Goal: Task Accomplishment & Management: Use online tool/utility

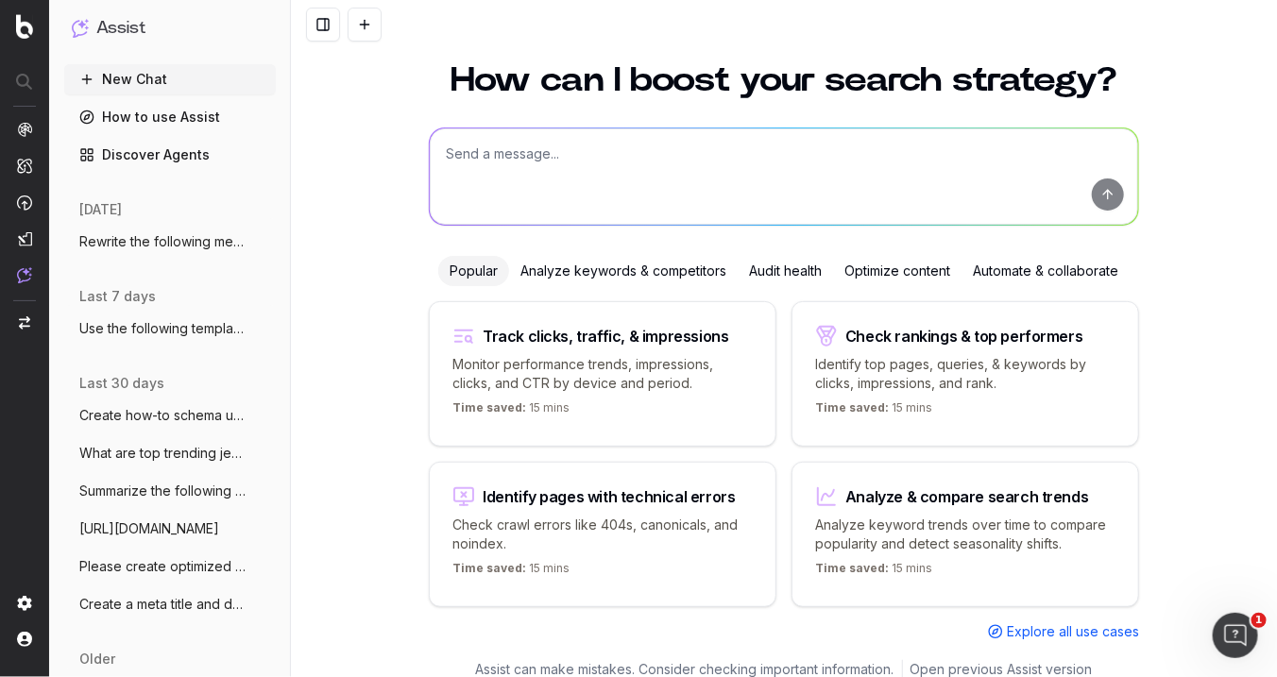
click at [570, 160] on textarea at bounding box center [784, 176] width 708 height 96
type textarea "Create article schema for the following copy."
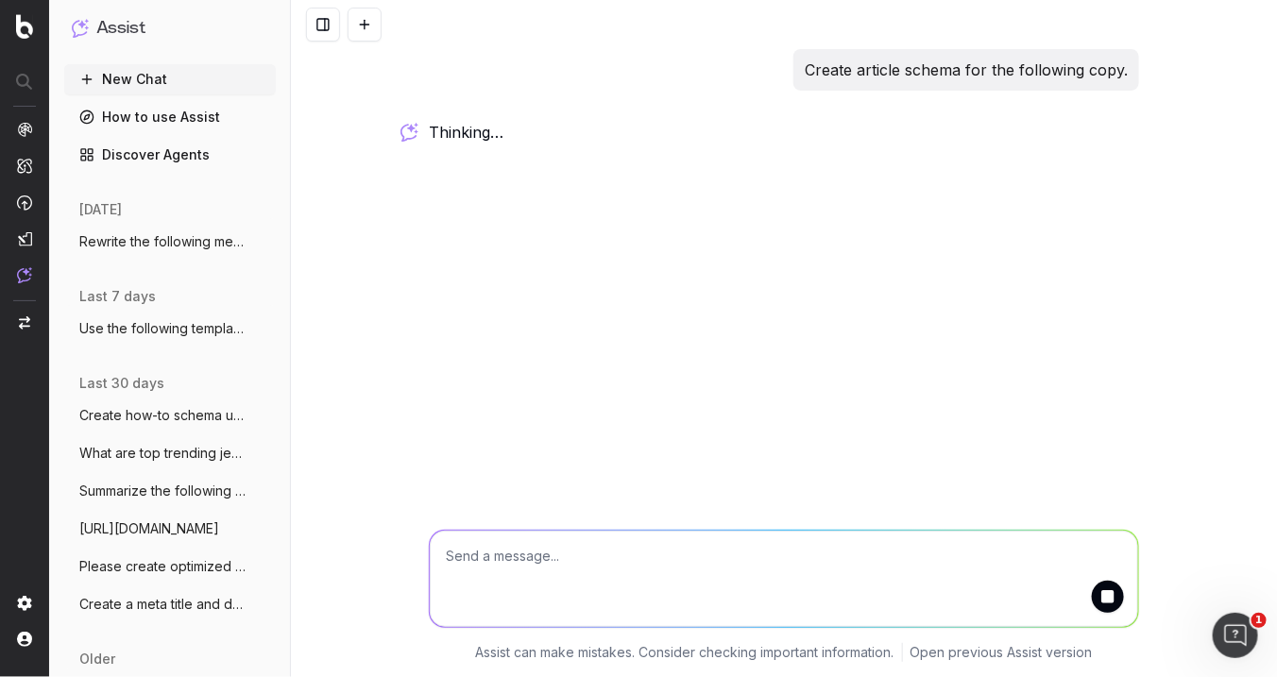
paste textarea "LOR IPSUMDOL SITAM CO ADIPISCI ELITSEDDO Eiusmodte inc utl et dolorema aliquaen…"
type textarea "LOR IPSUMDOL SITAM CO ADIPISCI ELITSEDDO Eiusmodte inc utl et dolorema aliquaen…"
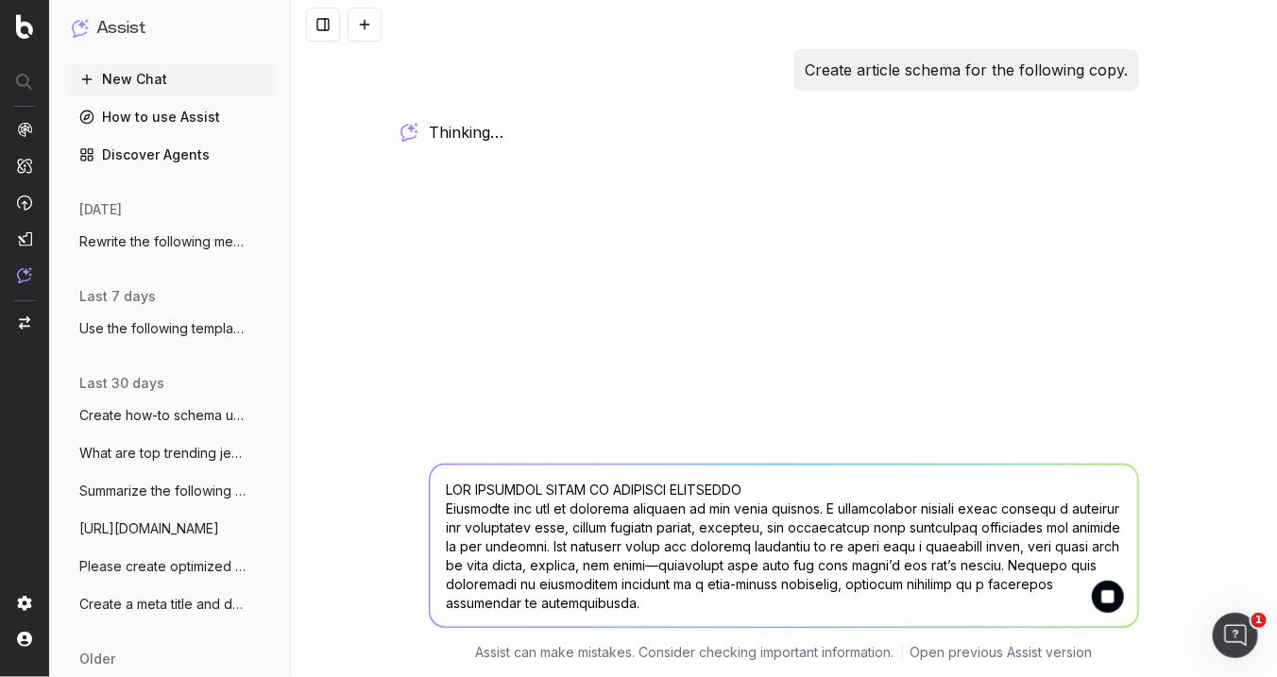
scroll to position [2969, 0]
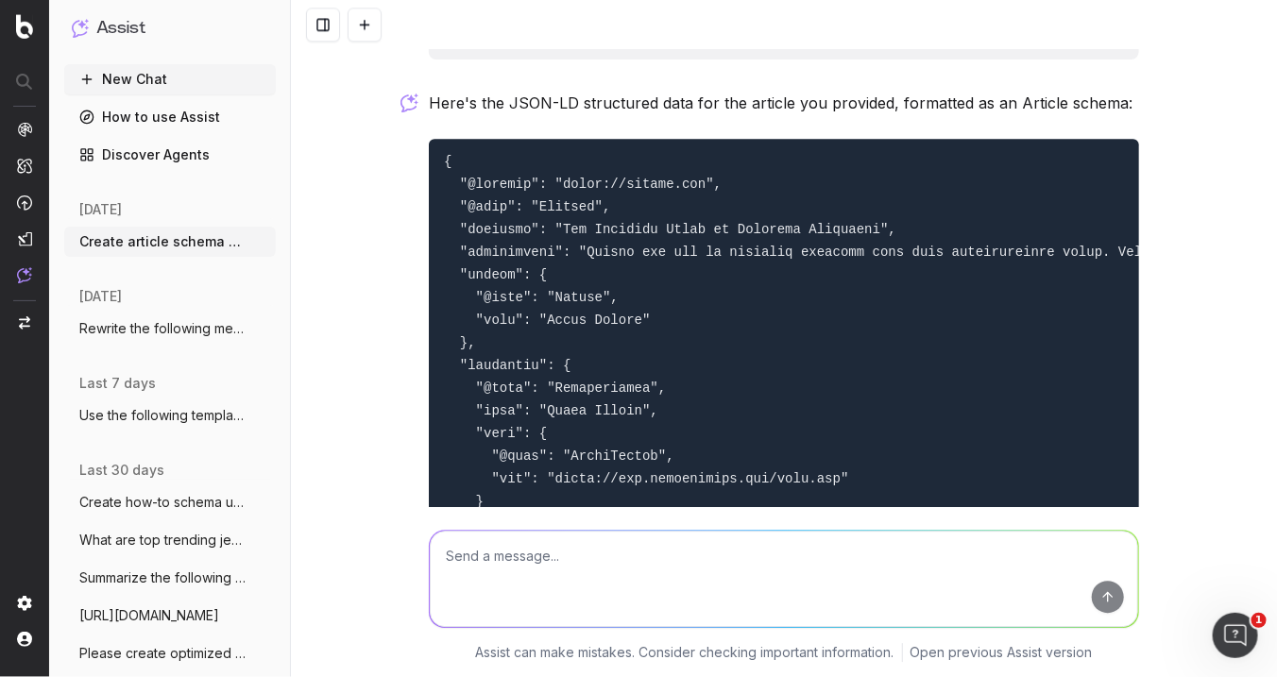
scroll to position [4196, 0]
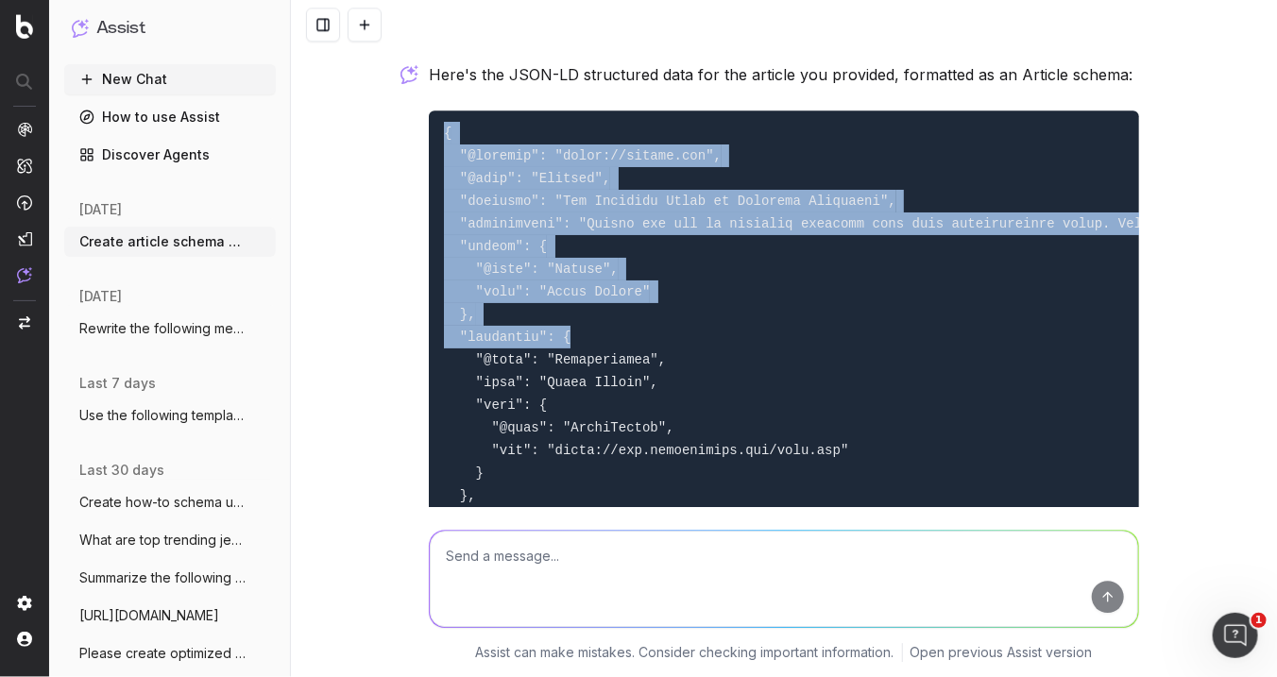
drag, startPoint x: 434, startPoint y: 129, endPoint x: 767, endPoint y: 348, distance: 397.6
click at [767, 348] on pre at bounding box center [784, 552] width 710 height 884
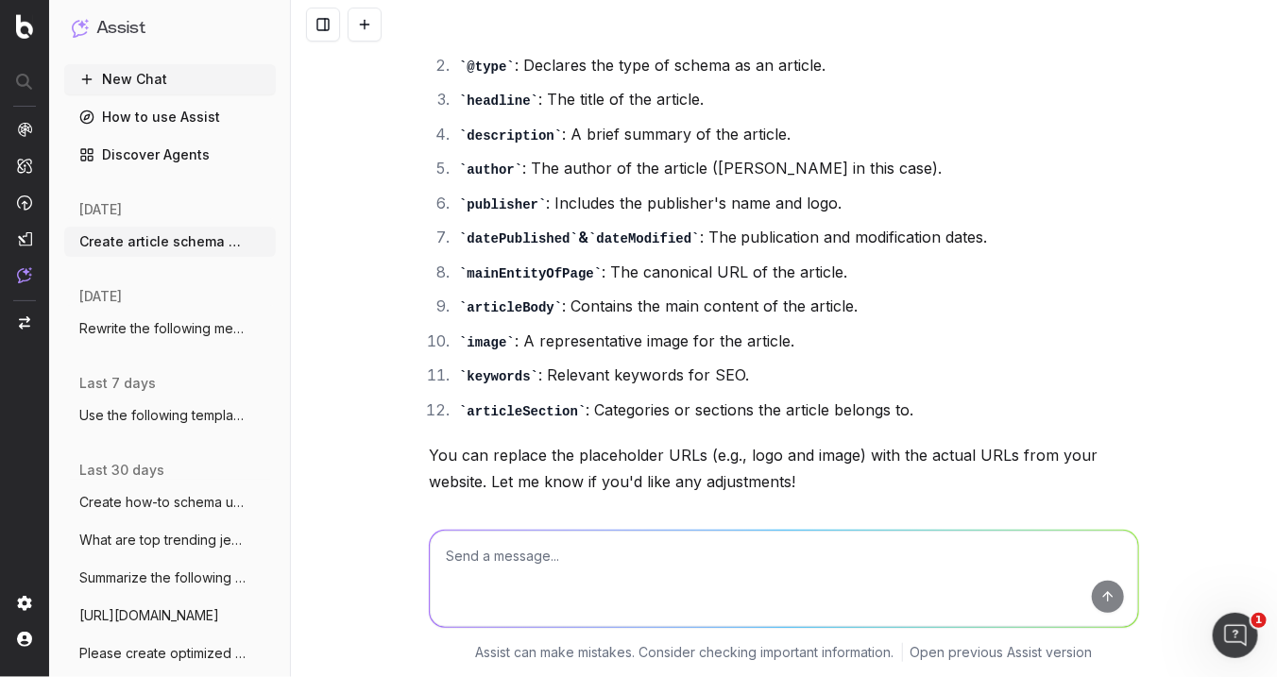
scroll to position [5326, 0]
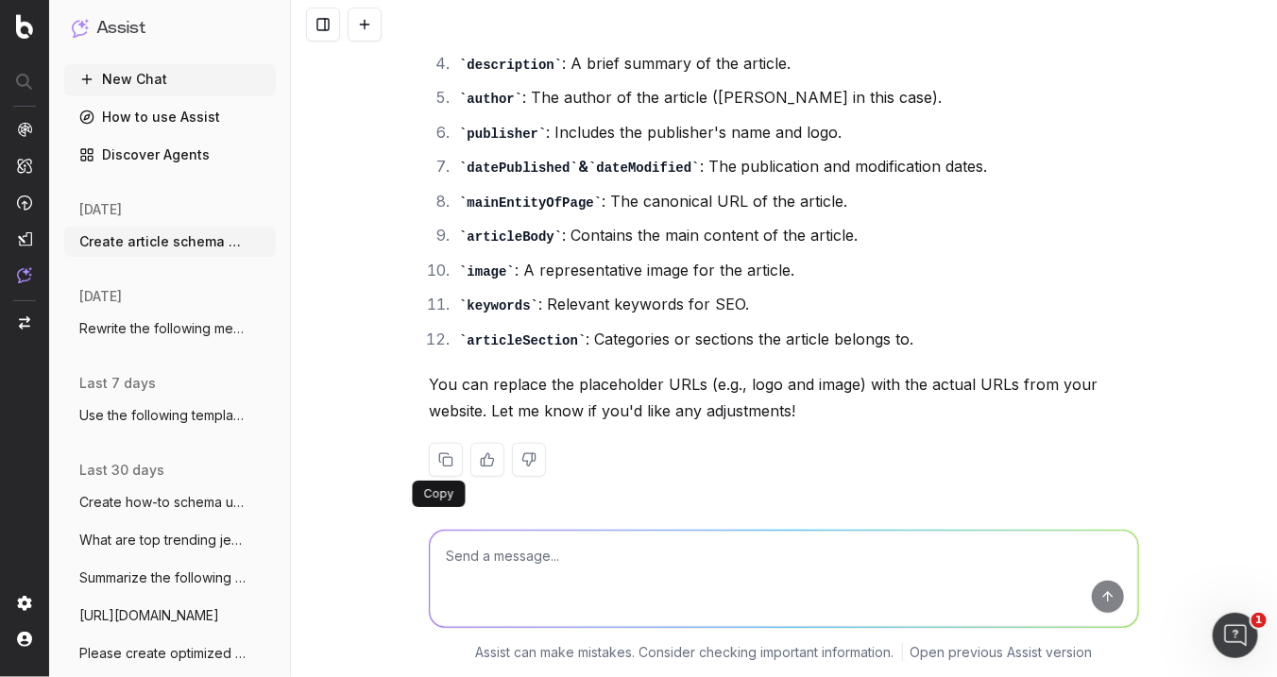
click at [440, 459] on button at bounding box center [446, 460] width 34 height 34
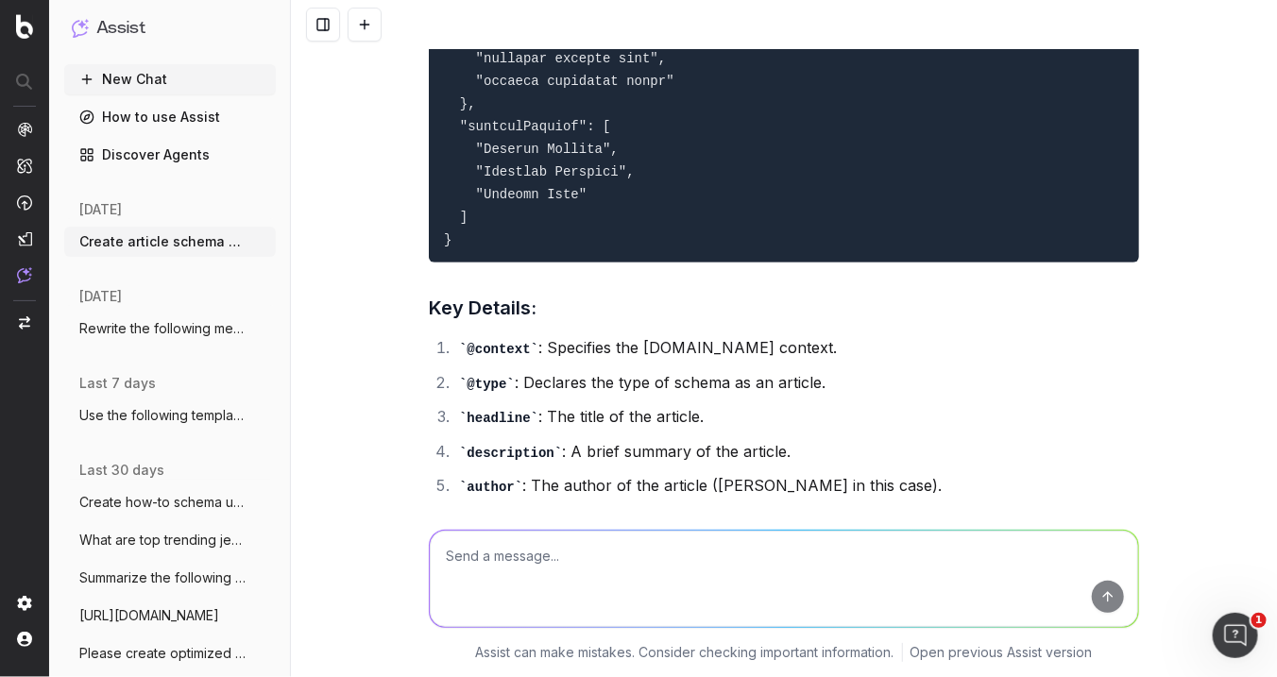
scroll to position [5012, 0]
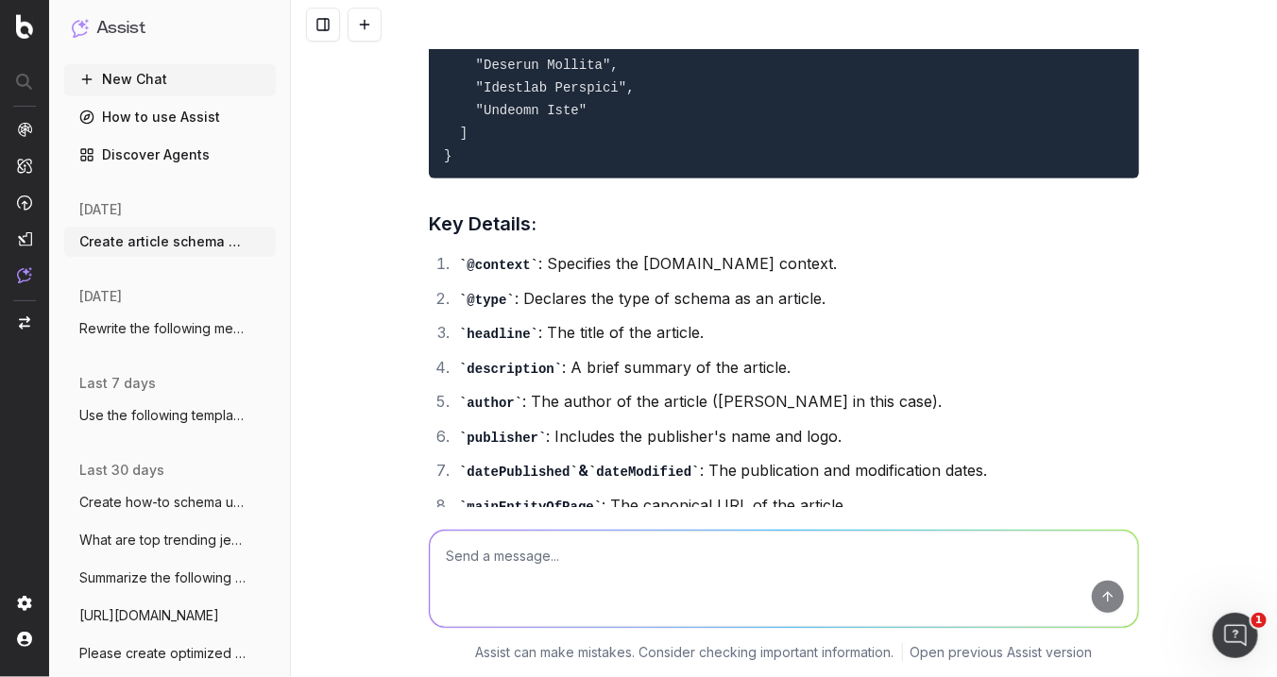
click at [713, 591] on textarea at bounding box center [784, 579] width 708 height 96
type textarea "Now create how to schema for the same article"
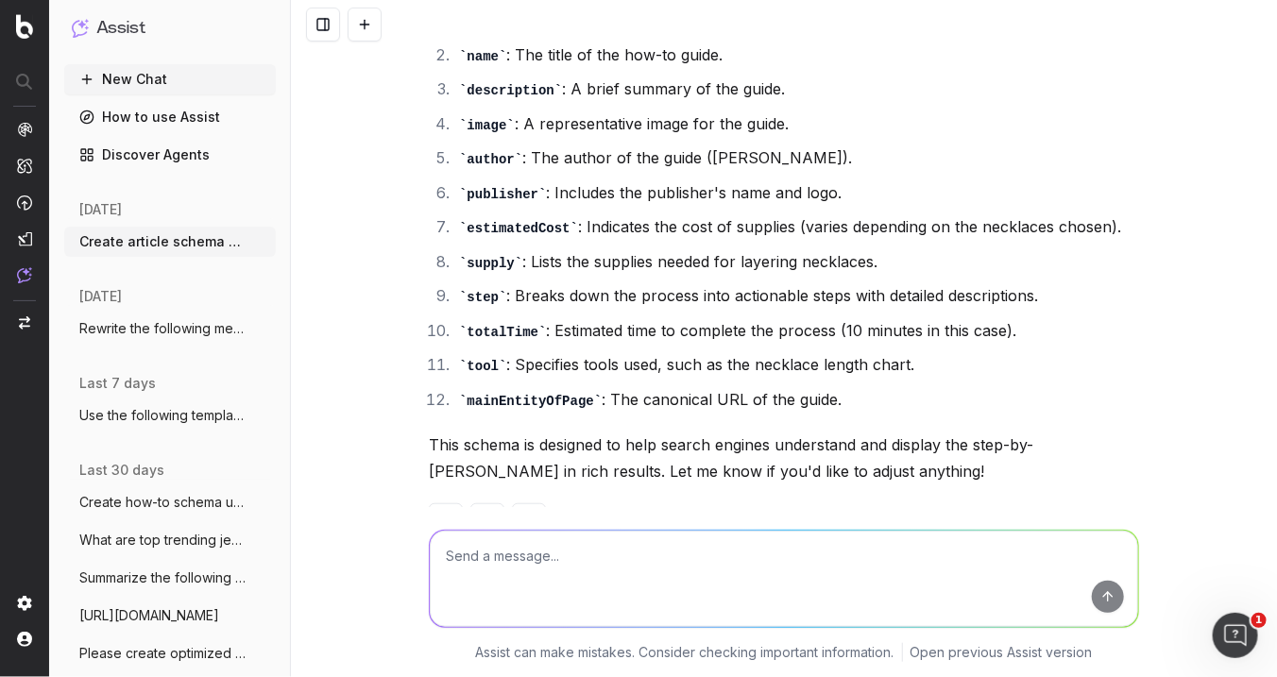
scroll to position [7927, 0]
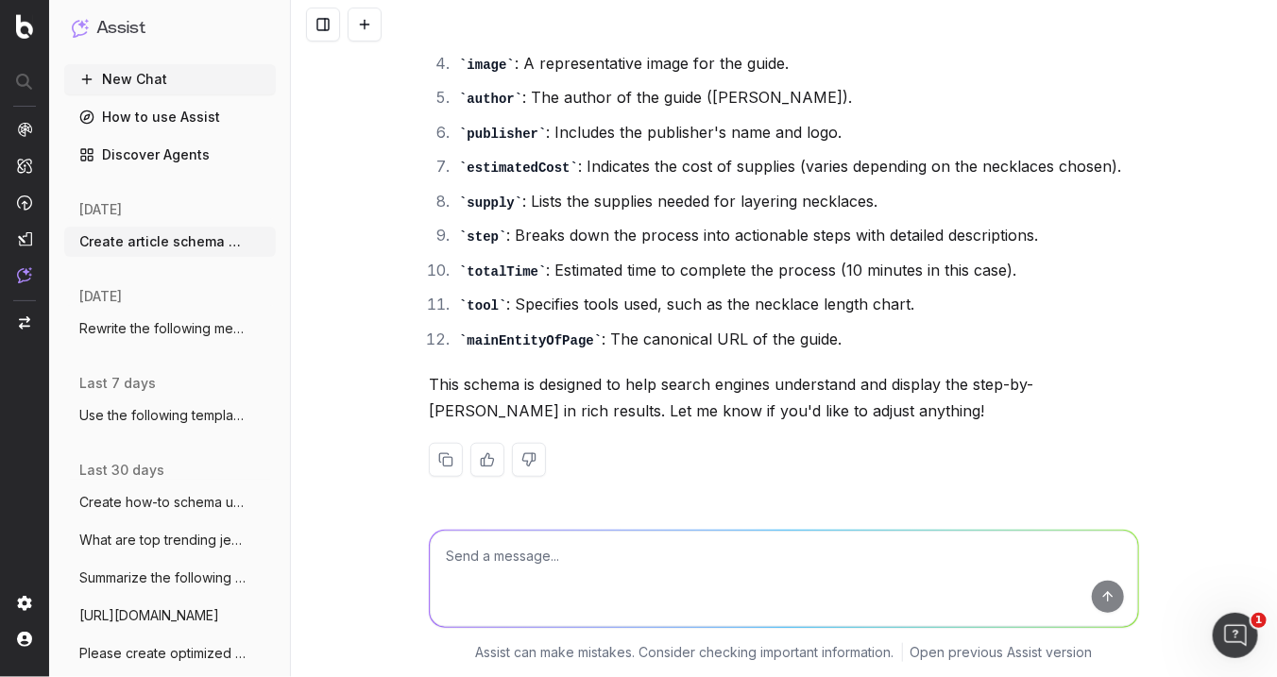
click at [444, 463] on button at bounding box center [446, 460] width 34 height 34
